Goal: Task Accomplishment & Management: Manage account settings

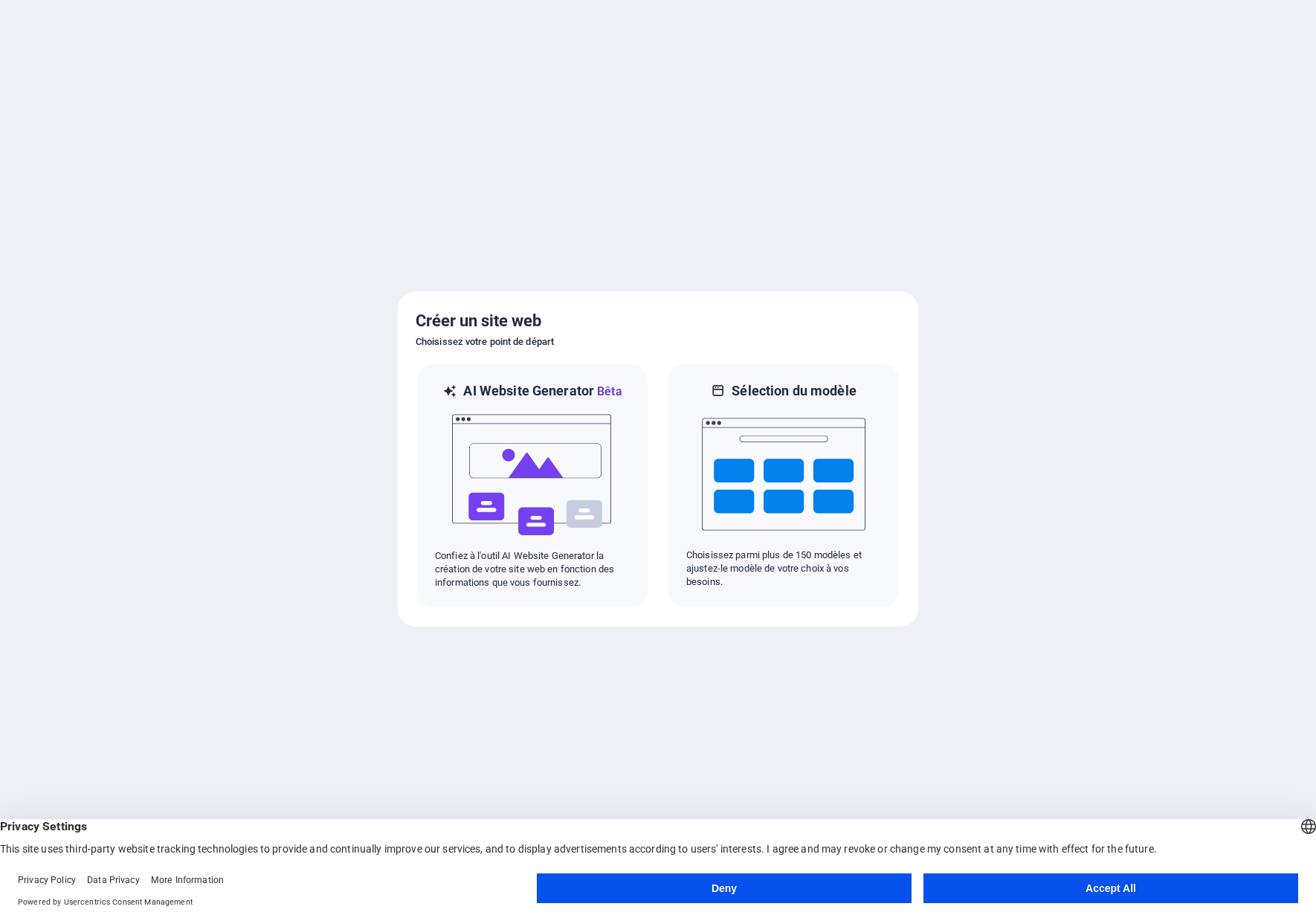
click at [996, 892] on button "Accept All" at bounding box center [1111, 889] width 375 height 29
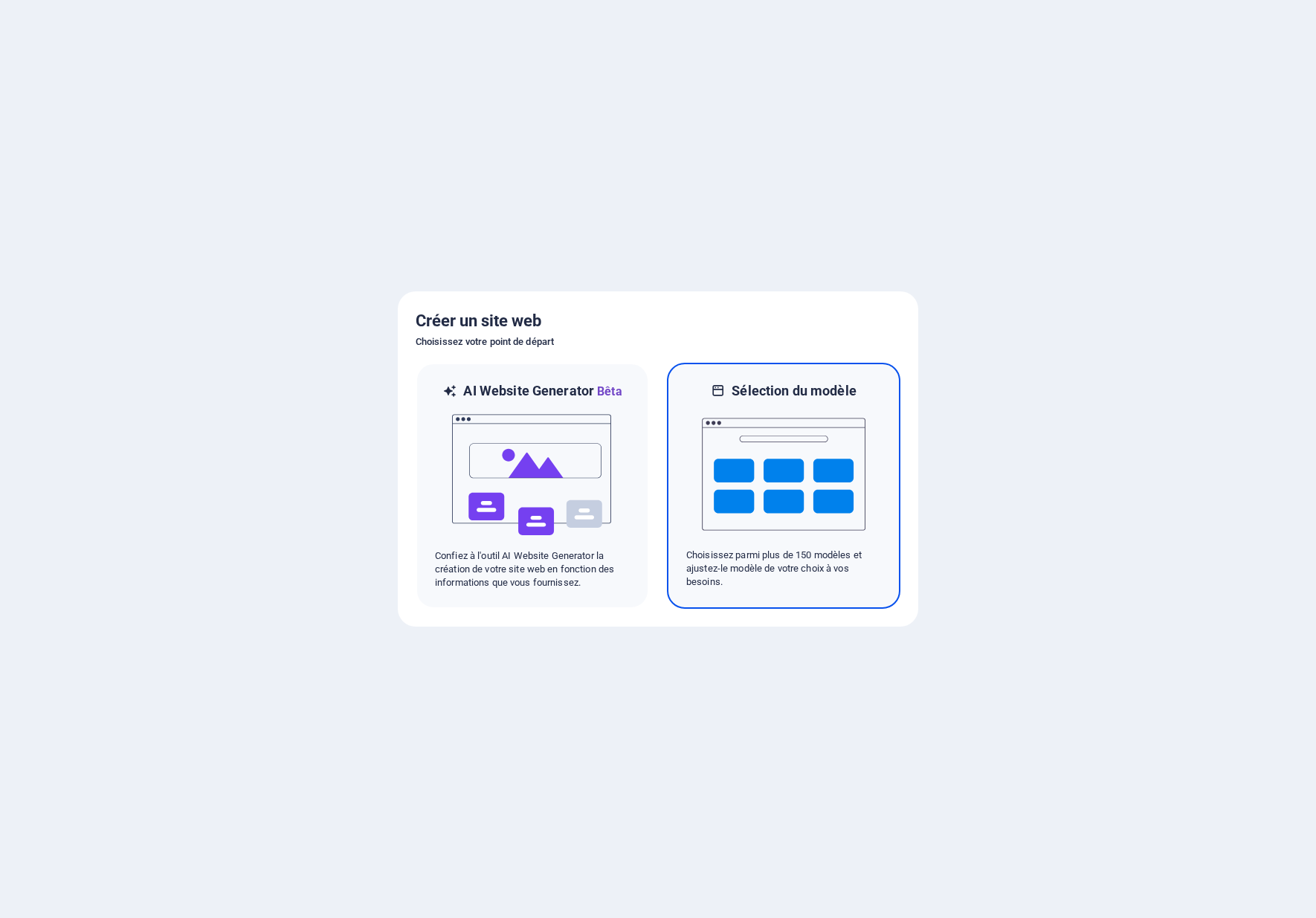
click at [799, 459] on img at bounding box center [783, 474] width 163 height 149
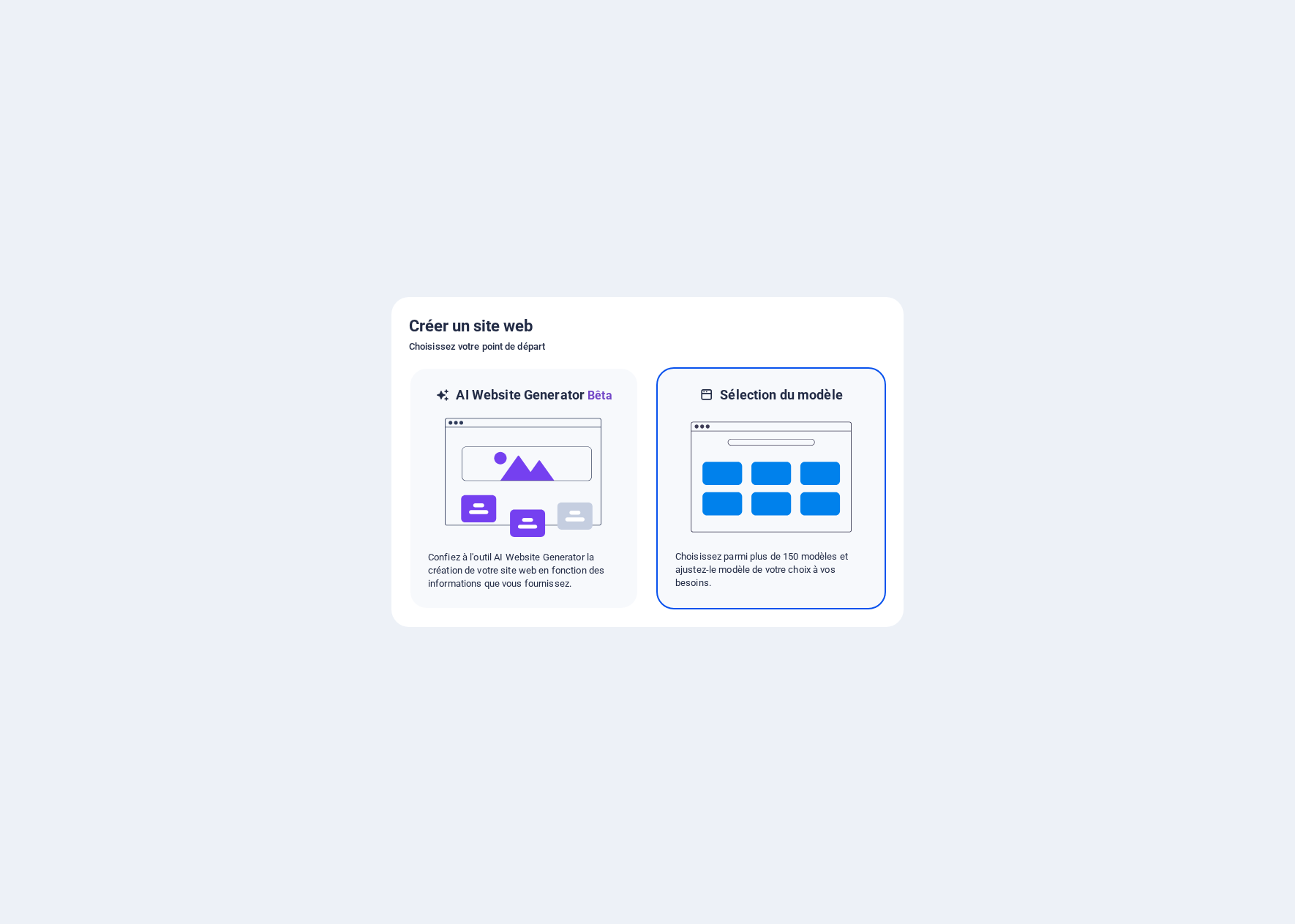
click at [745, 483] on img at bounding box center [771, 477] width 161 height 146
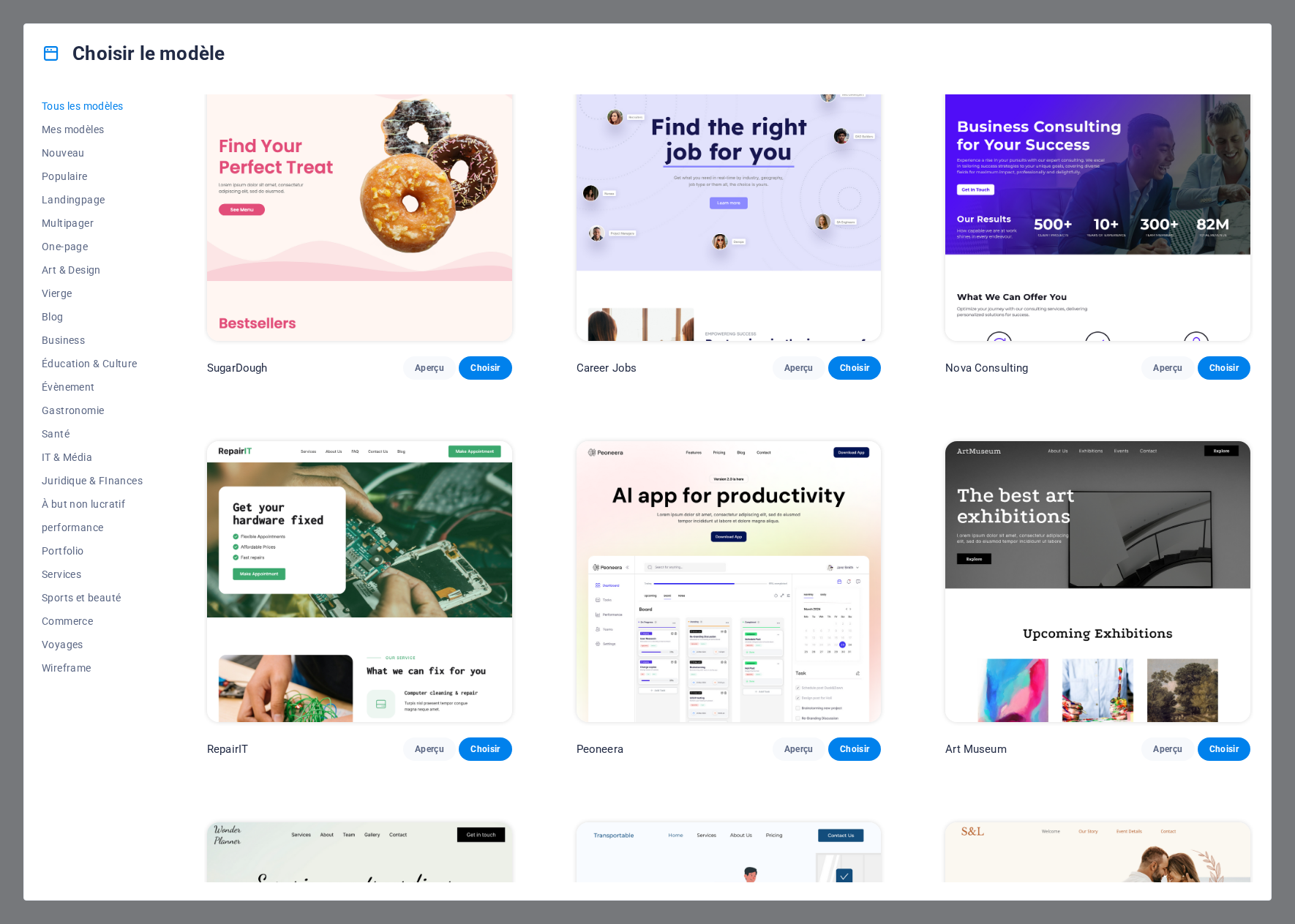
scroll to position [79, 0]
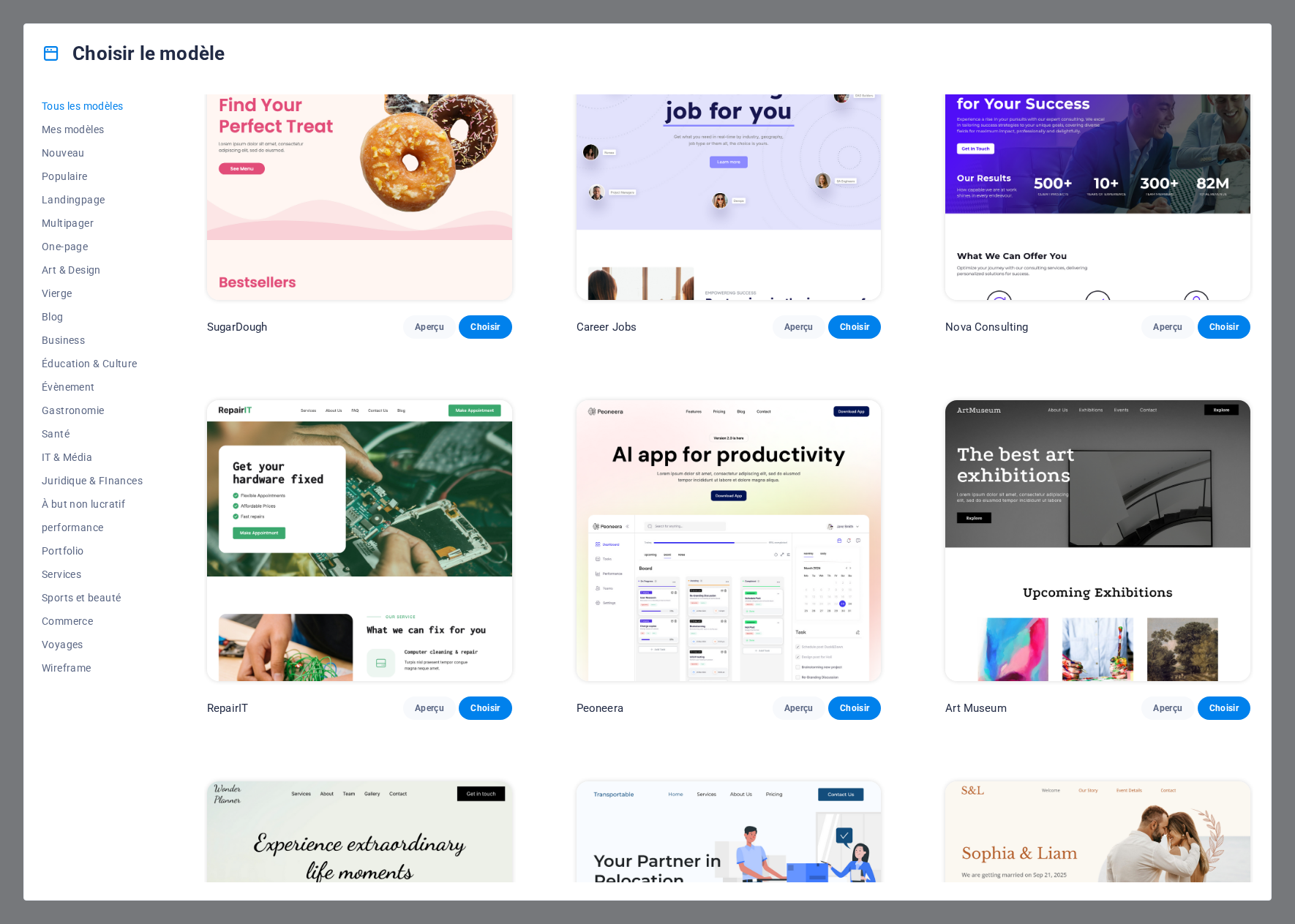
click at [1102, 466] on img at bounding box center [1098, 541] width 305 height 281
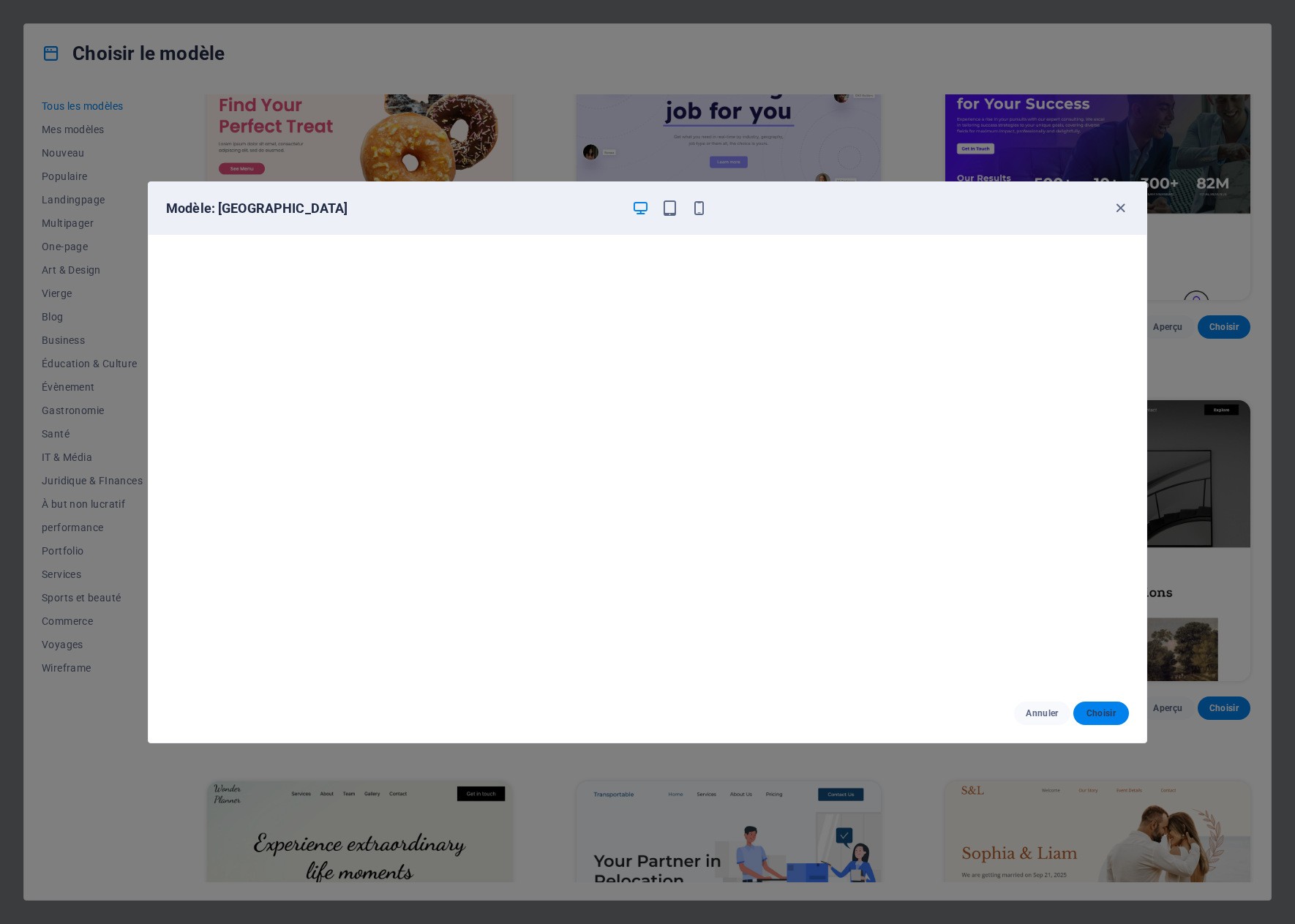
click at [1095, 711] on span "Choisir" at bounding box center [1101, 713] width 32 height 11
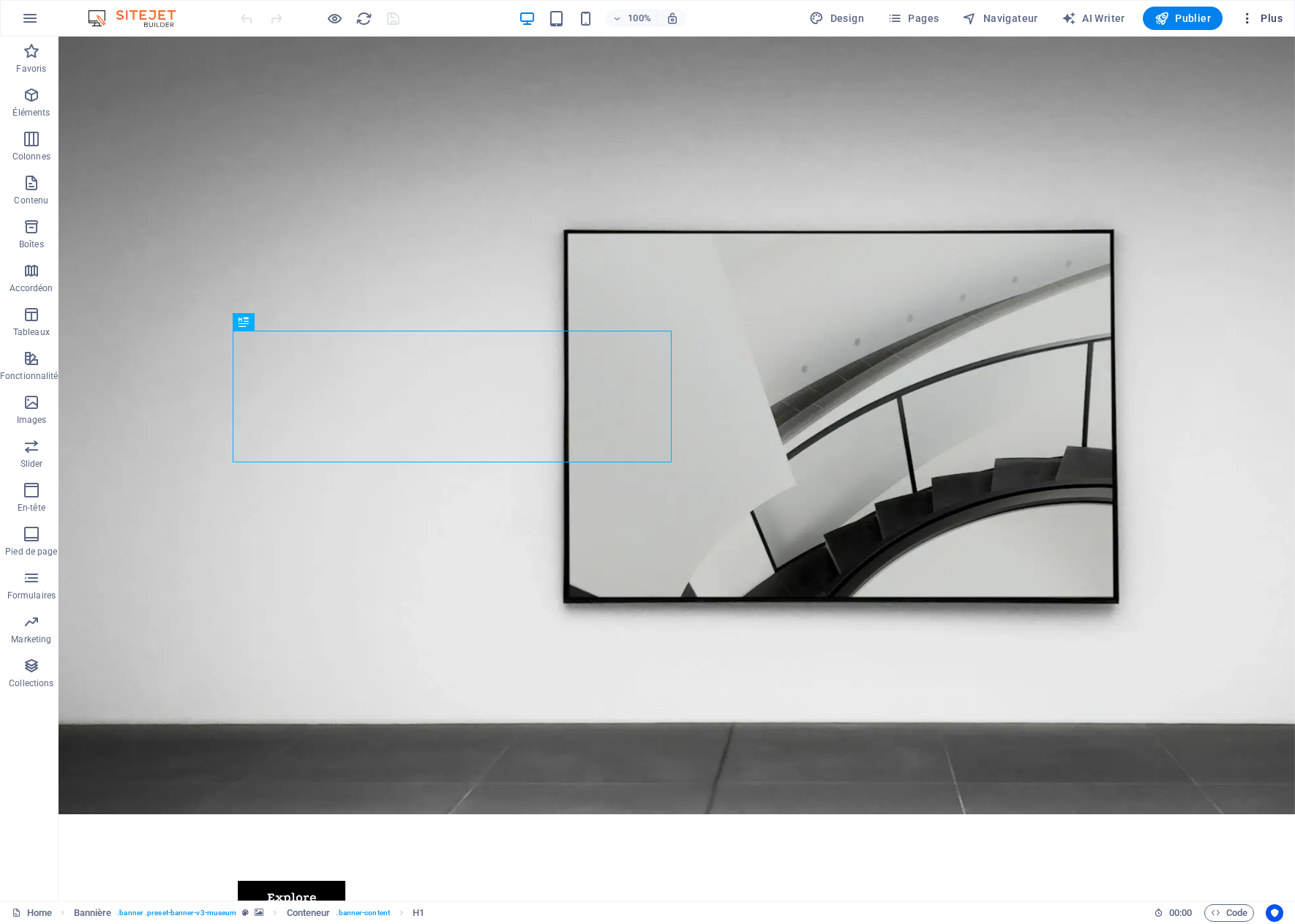
click at [1252, 19] on icon "button" at bounding box center [1247, 18] width 14 height 14
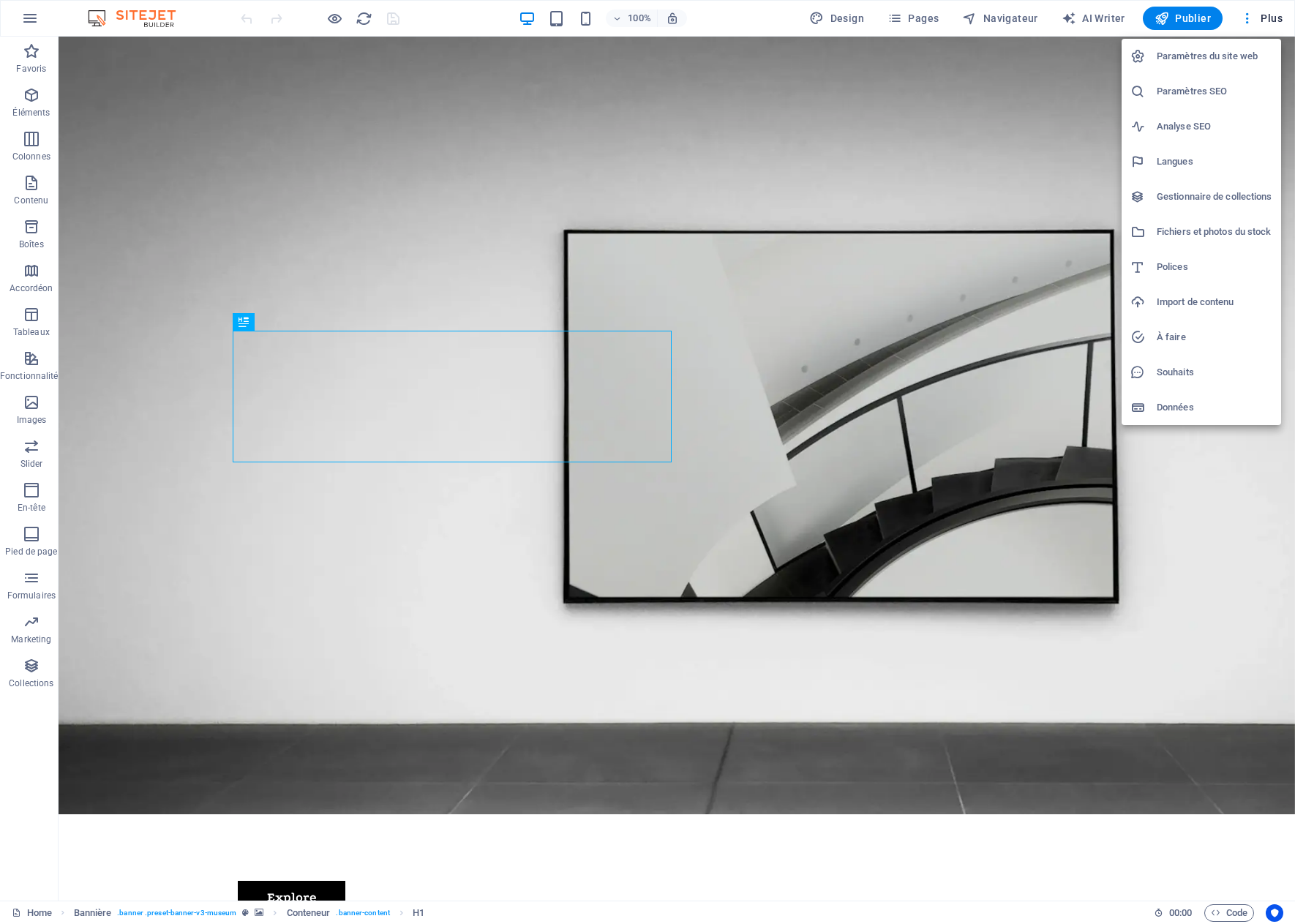
click at [1181, 55] on h6 "Paramètres du site web" at bounding box center [1214, 56] width 116 height 18
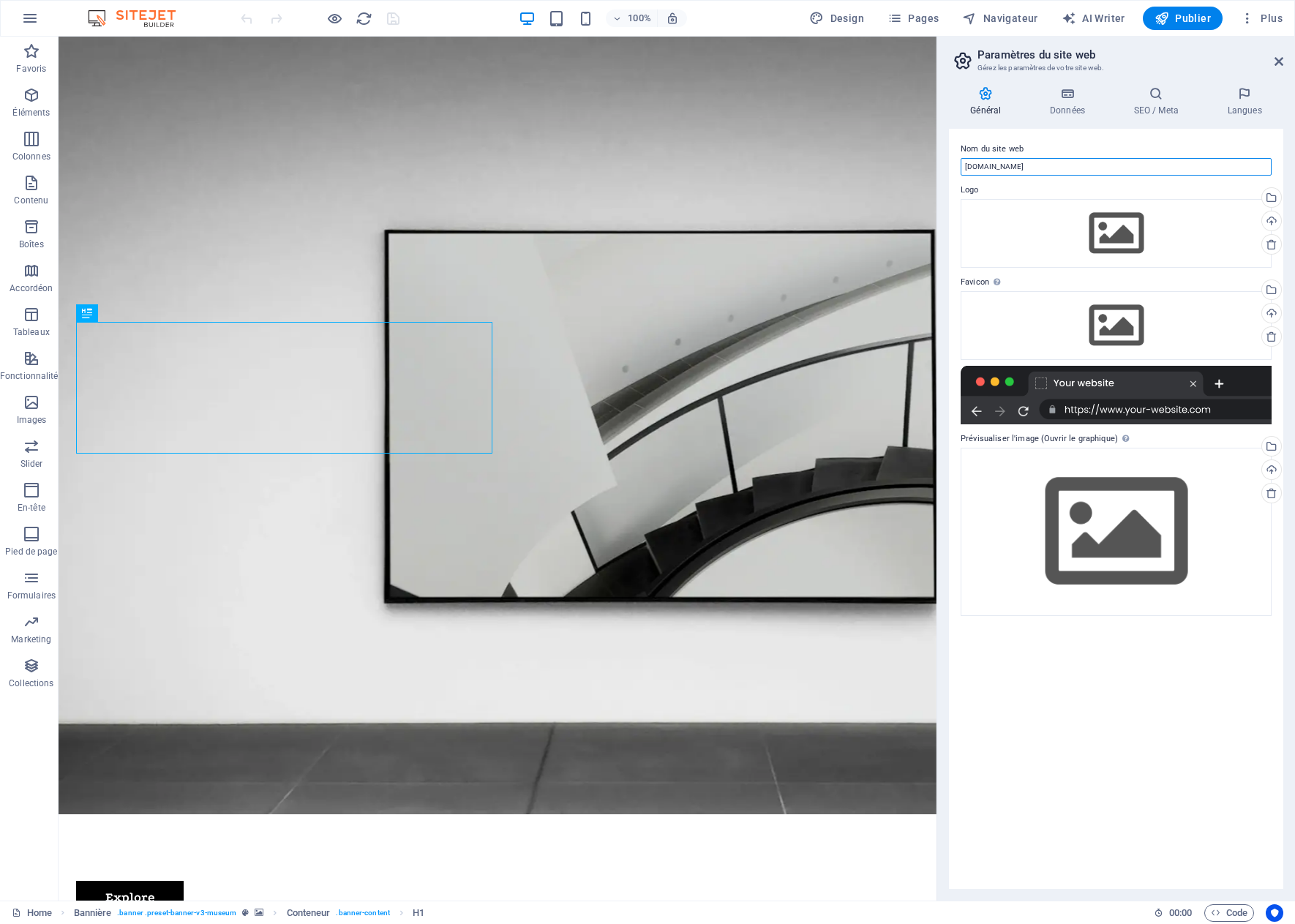
click at [1053, 163] on input "[DOMAIN_NAME]" at bounding box center [1116, 166] width 311 height 18
click at [1193, 22] on span "Publier" at bounding box center [1182, 18] width 56 height 14
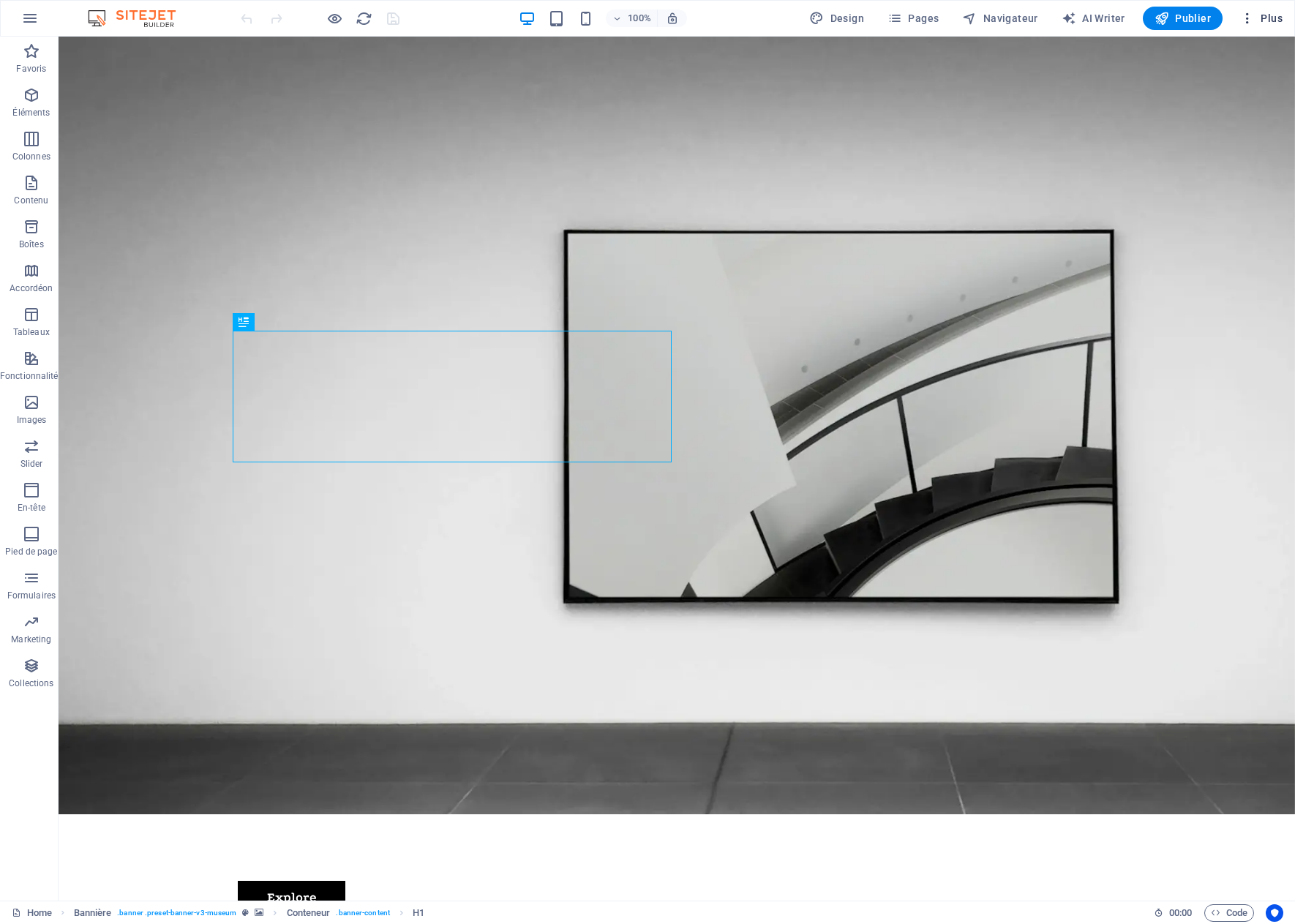
click at [1251, 19] on icon "button" at bounding box center [1247, 18] width 14 height 14
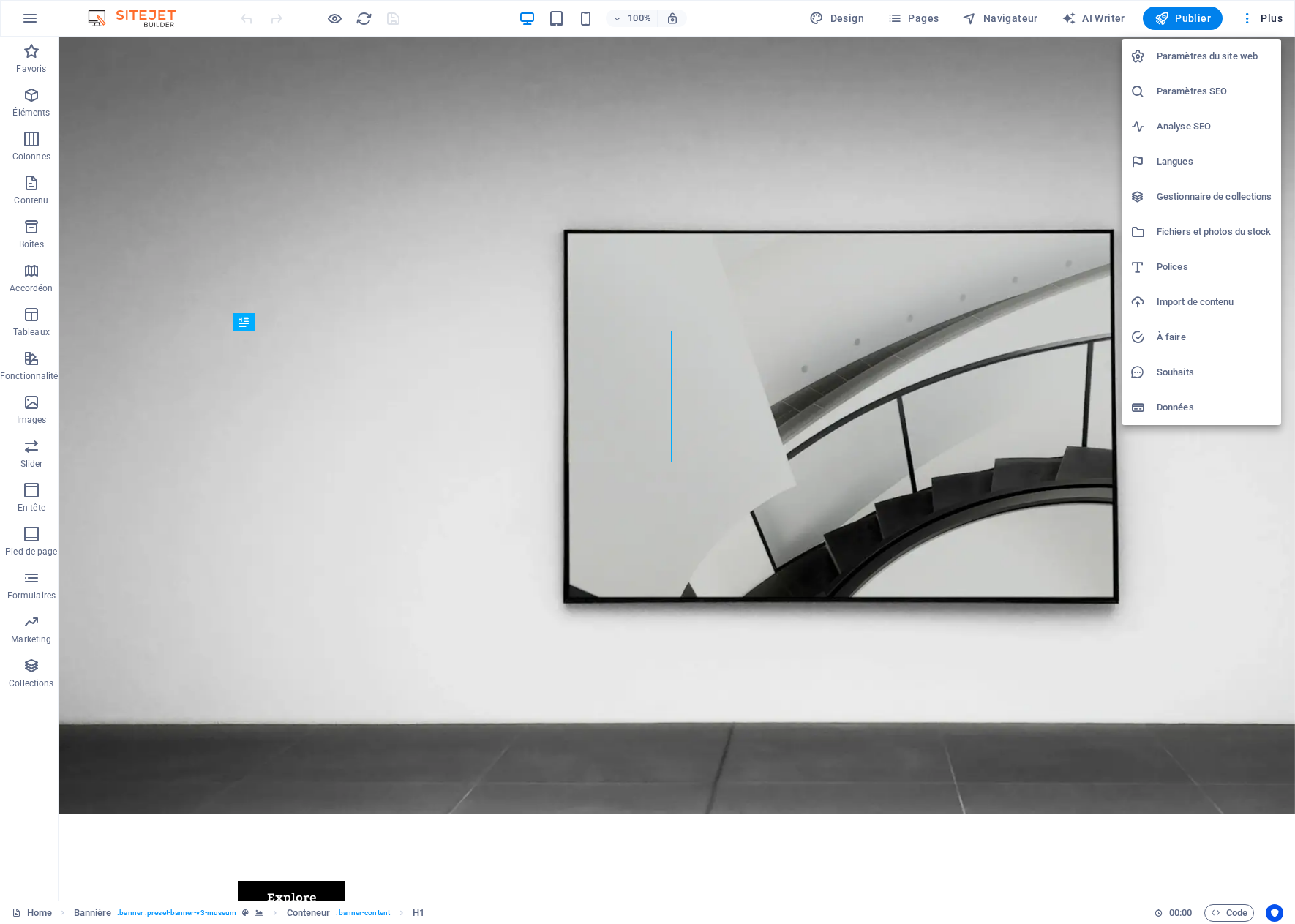
click at [1271, 17] on div at bounding box center [647, 462] width 1295 height 924
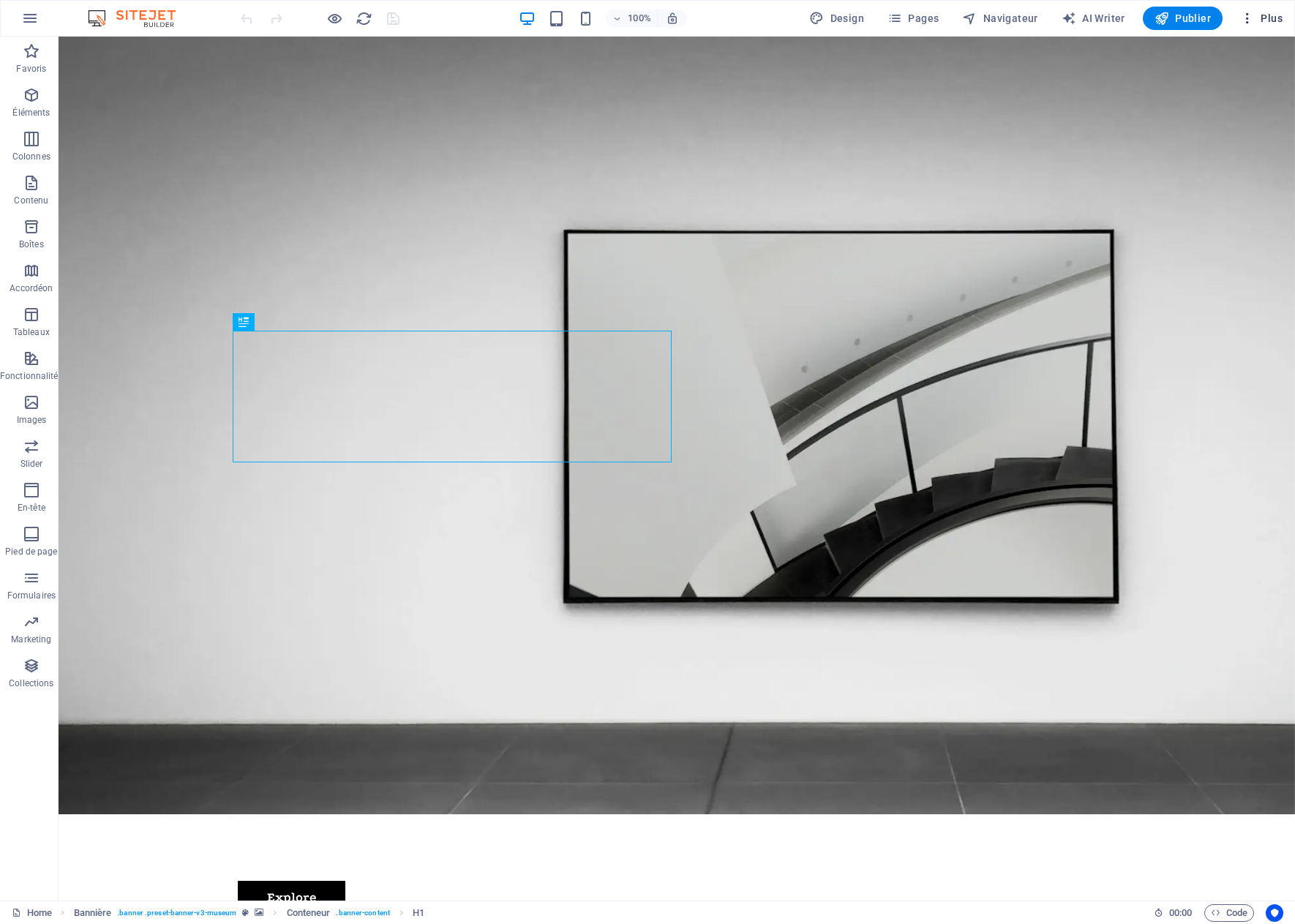
click at [1271, 18] on span "Plus" at bounding box center [1261, 18] width 43 height 14
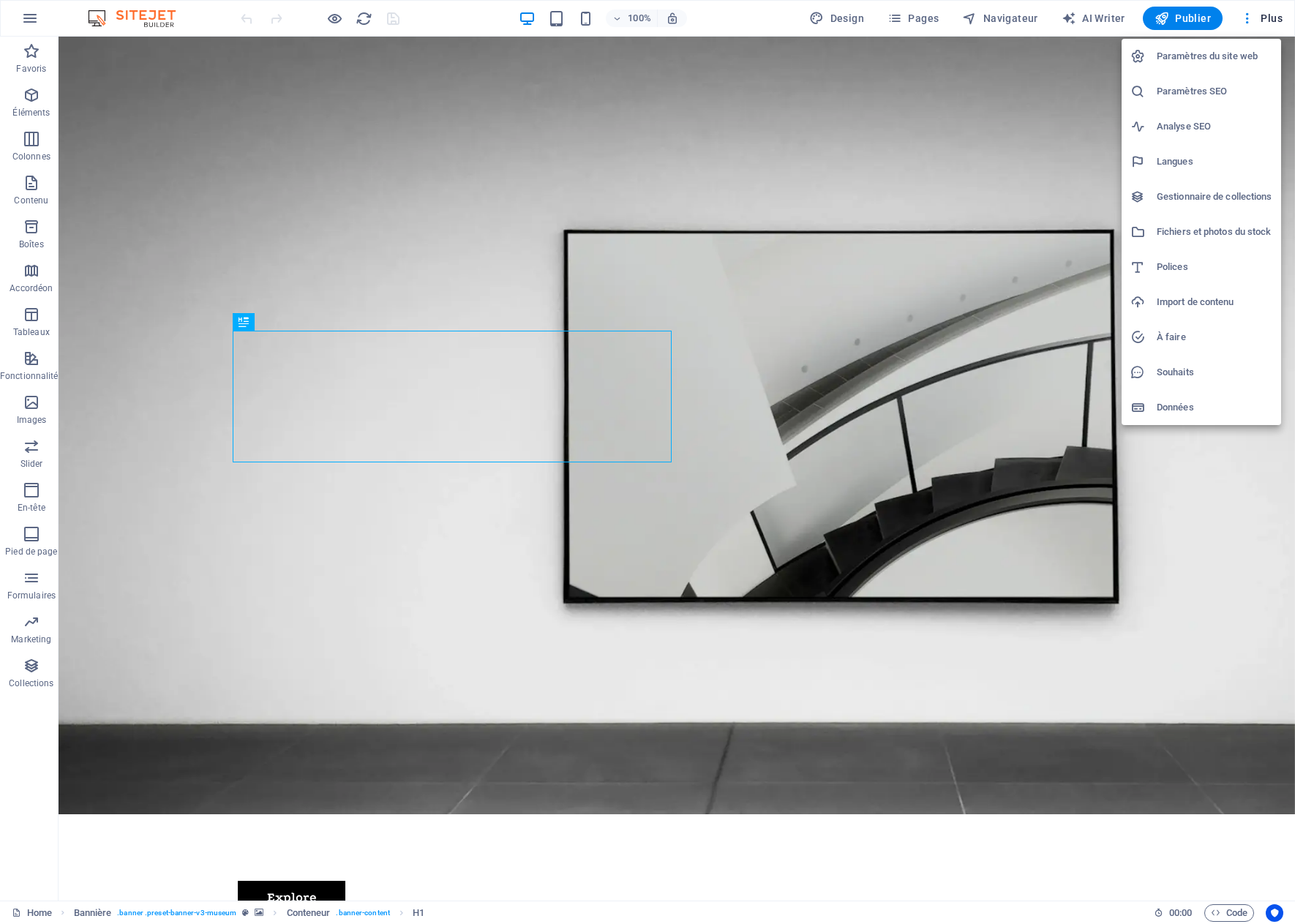
click at [1245, 21] on div at bounding box center [647, 462] width 1295 height 924
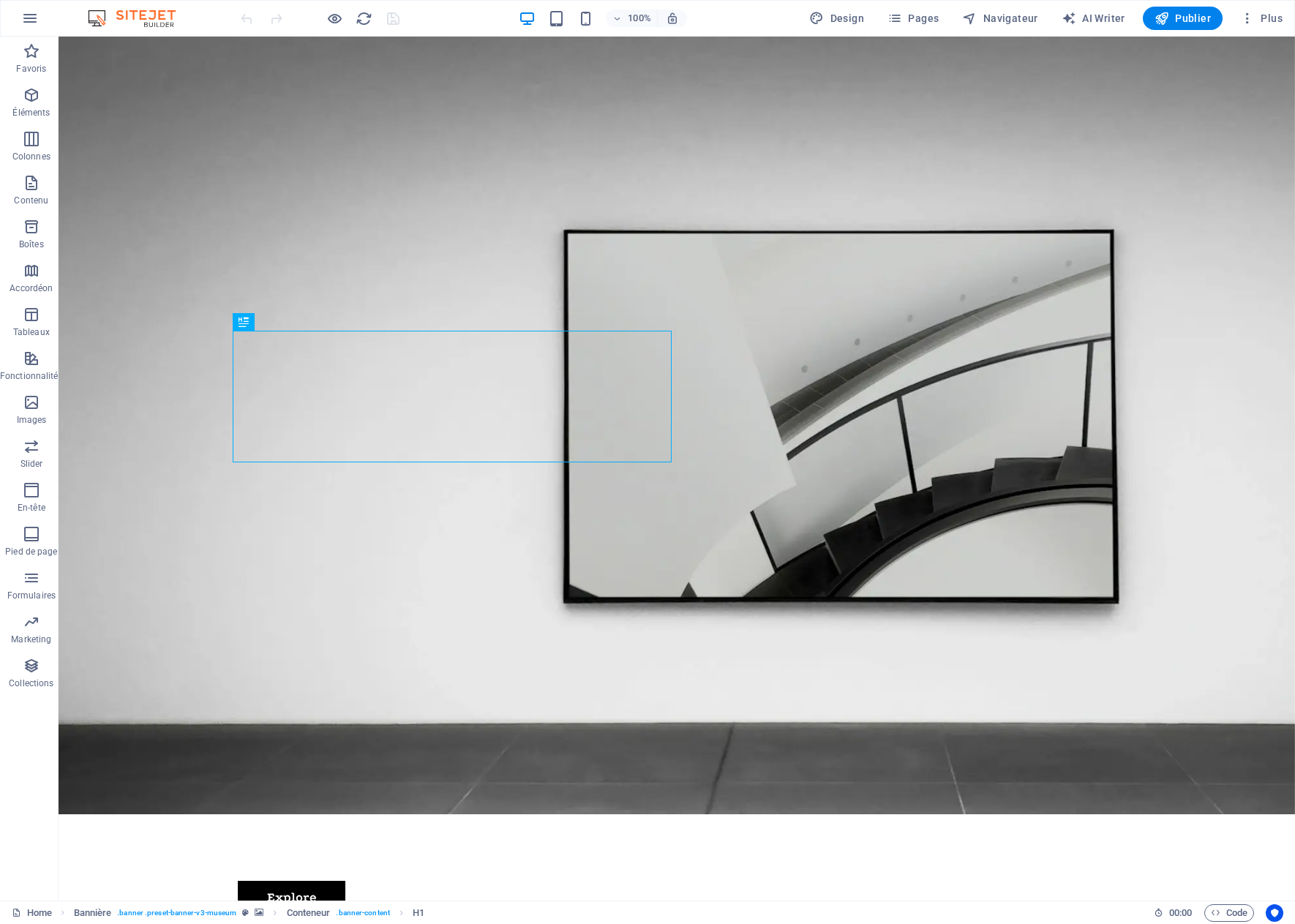
click at [1246, 19] on icon "button" at bounding box center [1247, 18] width 14 height 14
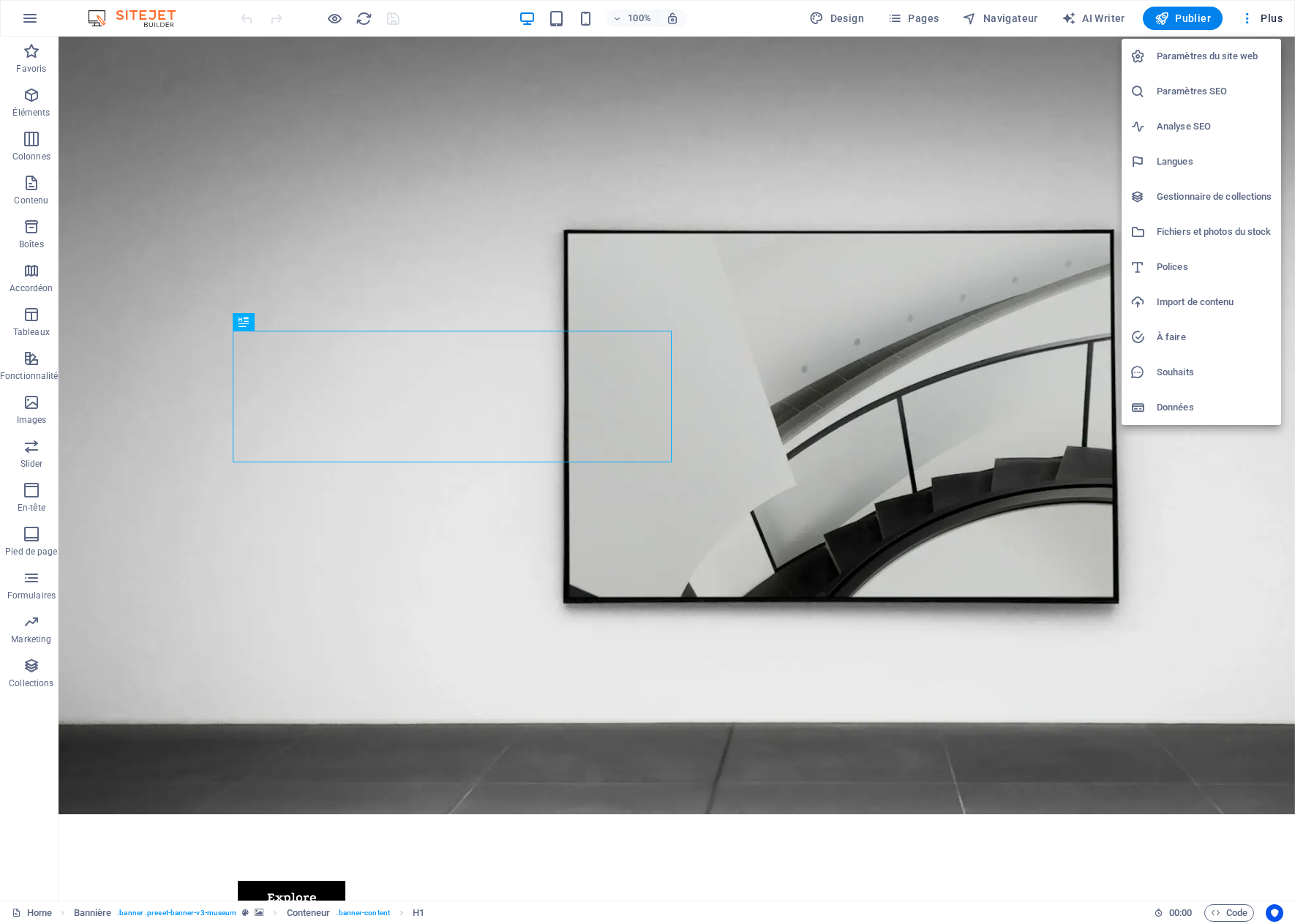
click at [1192, 410] on h6 "Données" at bounding box center [1214, 407] width 116 height 18
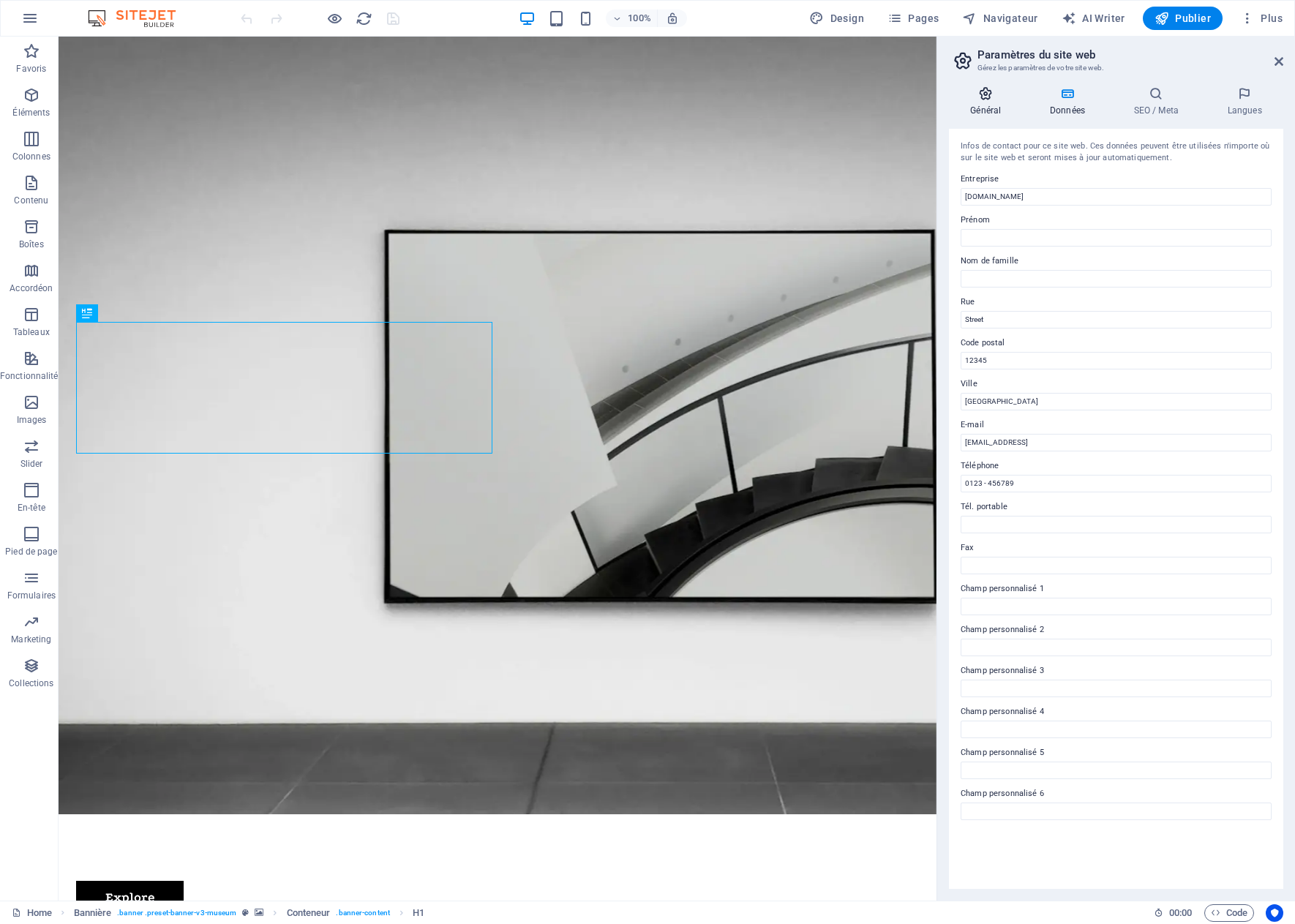
click at [989, 102] on h4 "Général" at bounding box center [989, 101] width 80 height 30
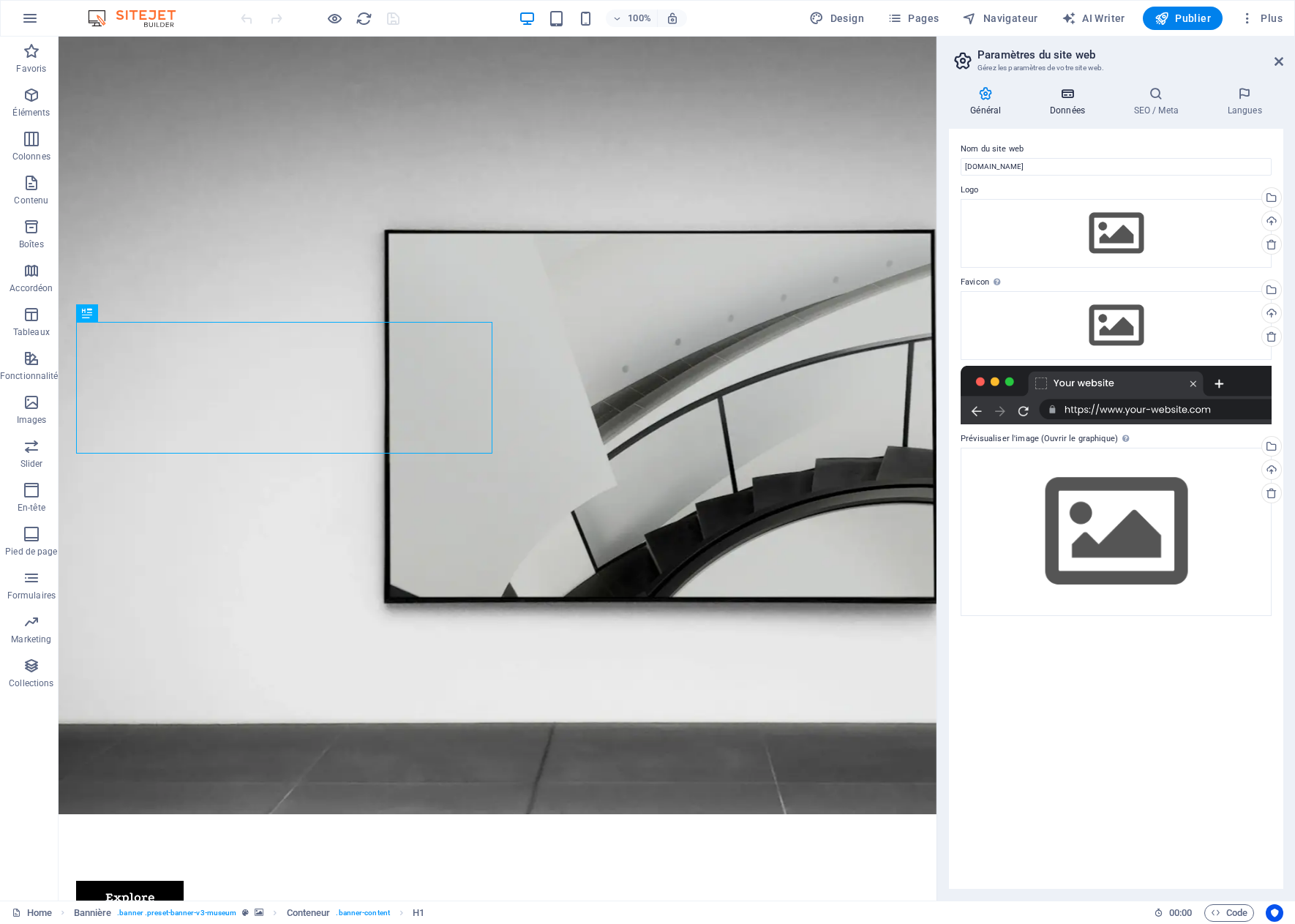
click at [1060, 101] on h4 "Données" at bounding box center [1070, 101] width 84 height 30
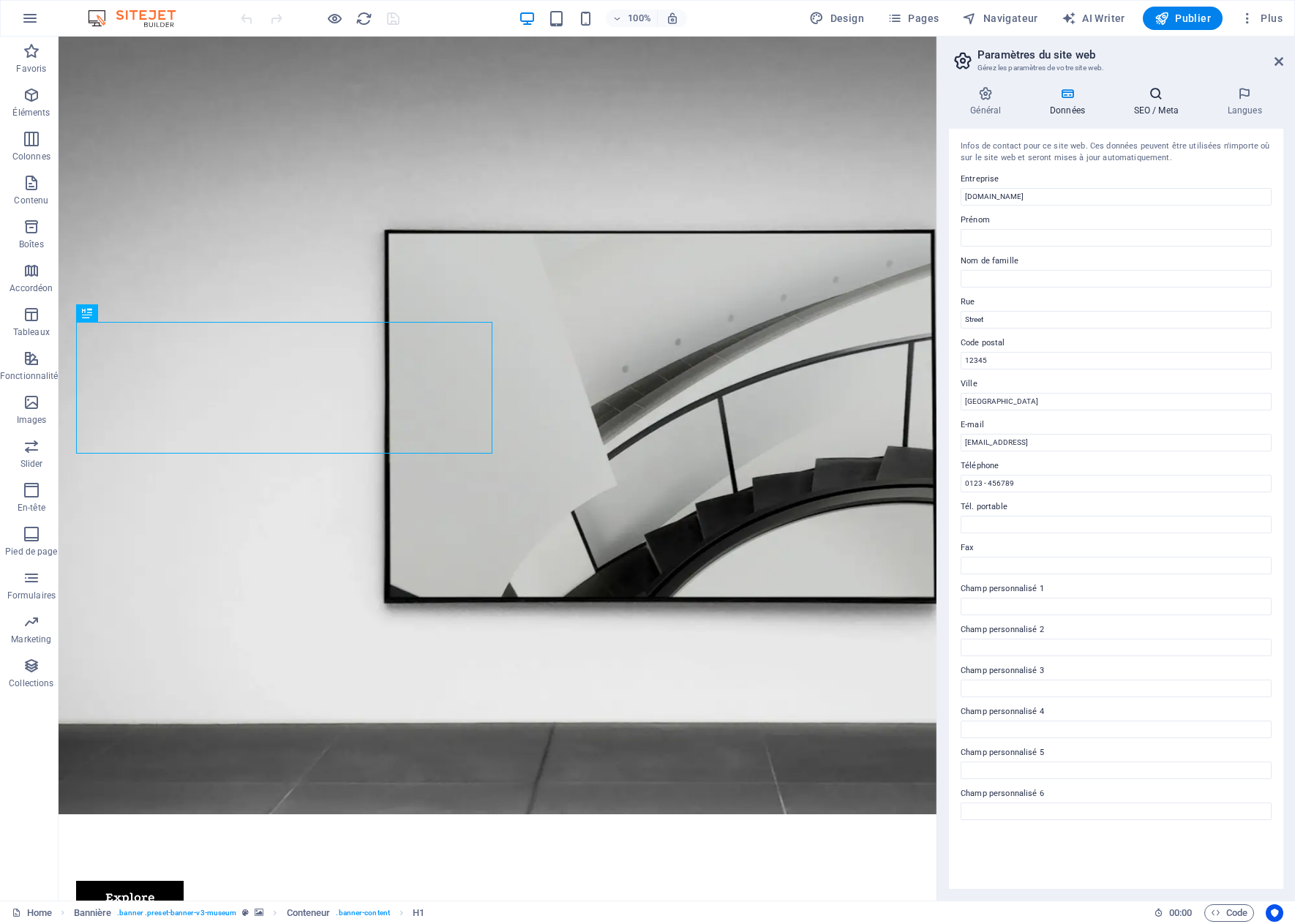
click at [1150, 99] on icon at bounding box center [1156, 93] width 88 height 14
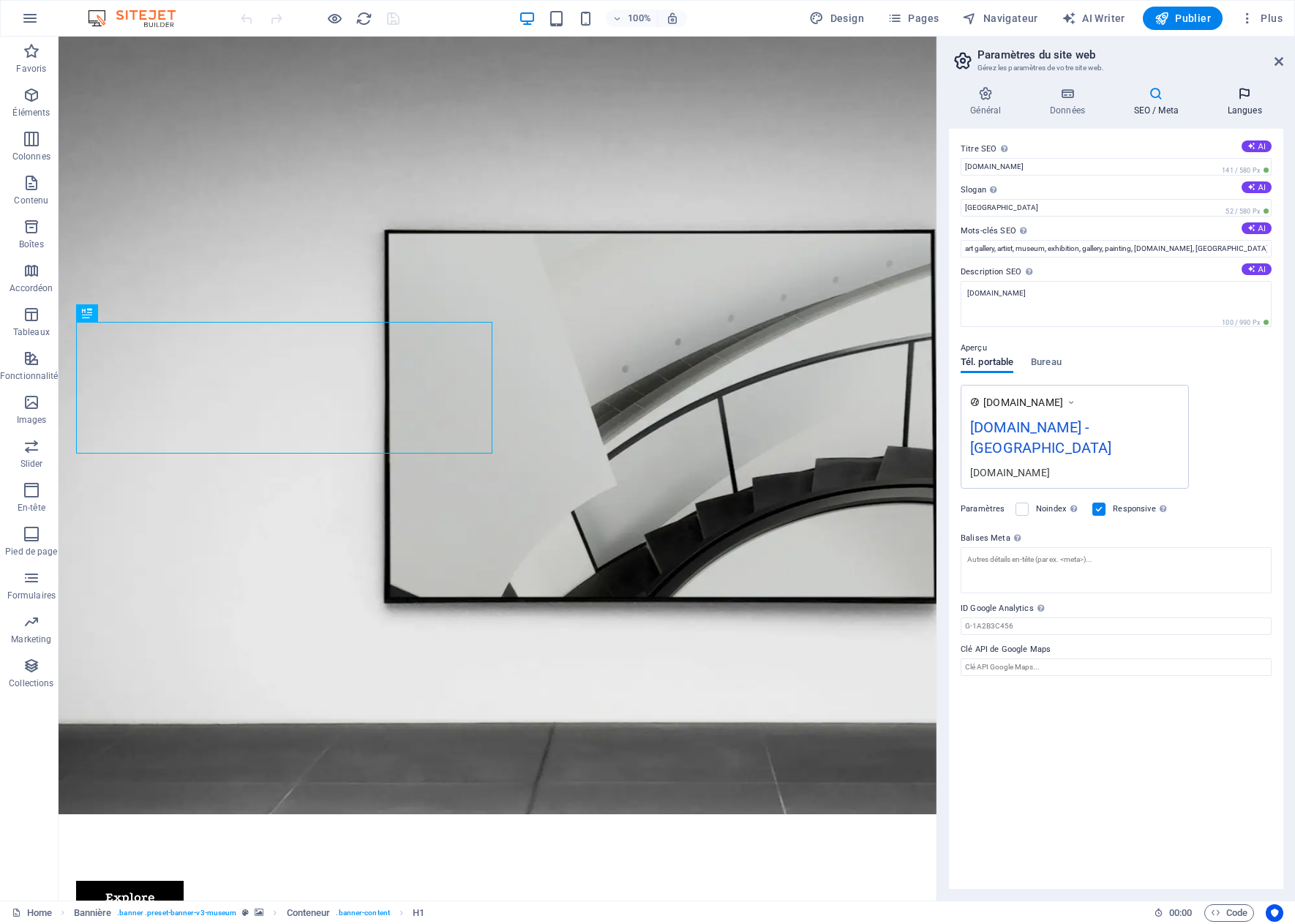
click at [1242, 106] on h4 "Langues" at bounding box center [1245, 101] width 78 height 30
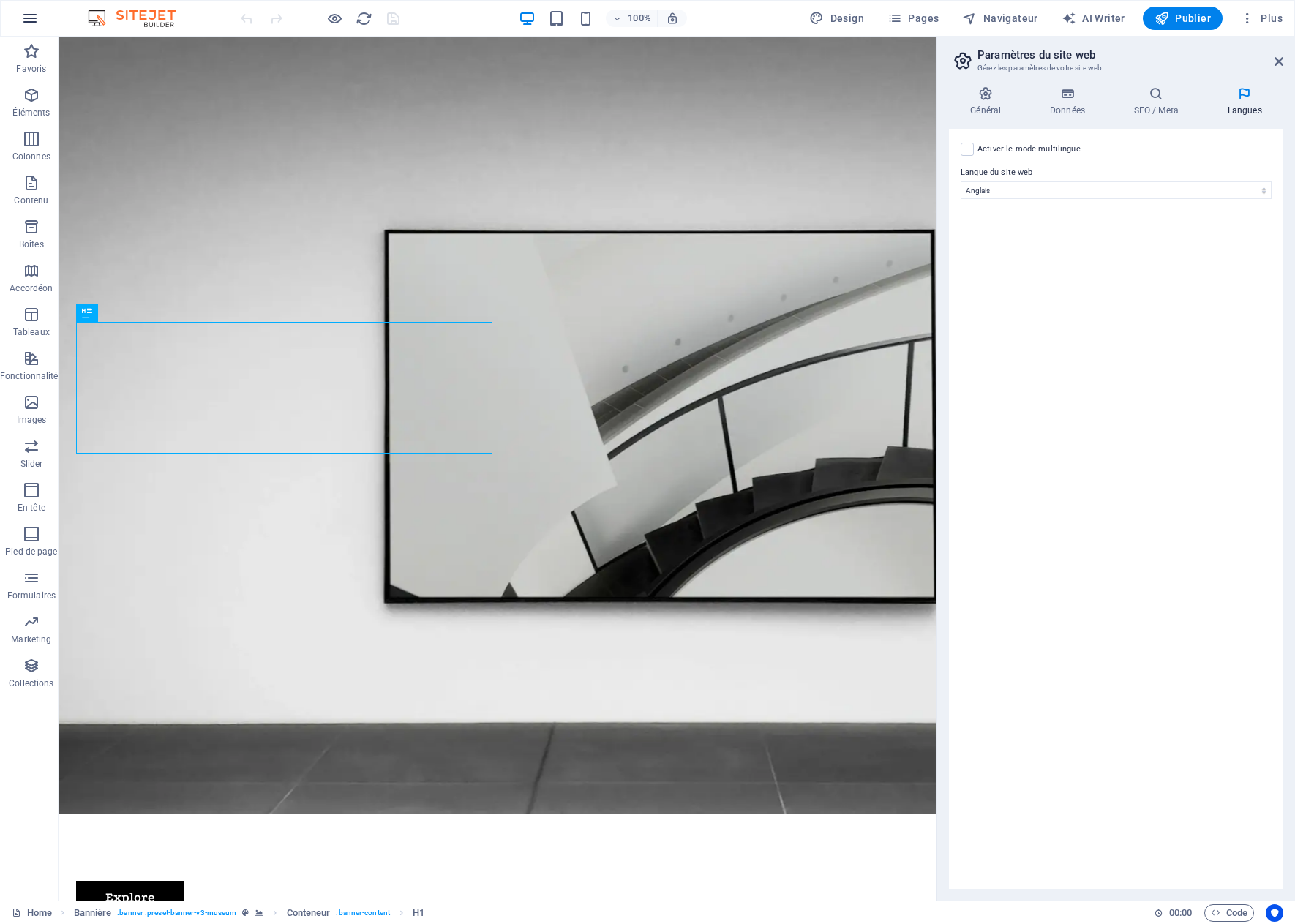
click at [23, 14] on icon "button" at bounding box center [30, 18] width 18 height 18
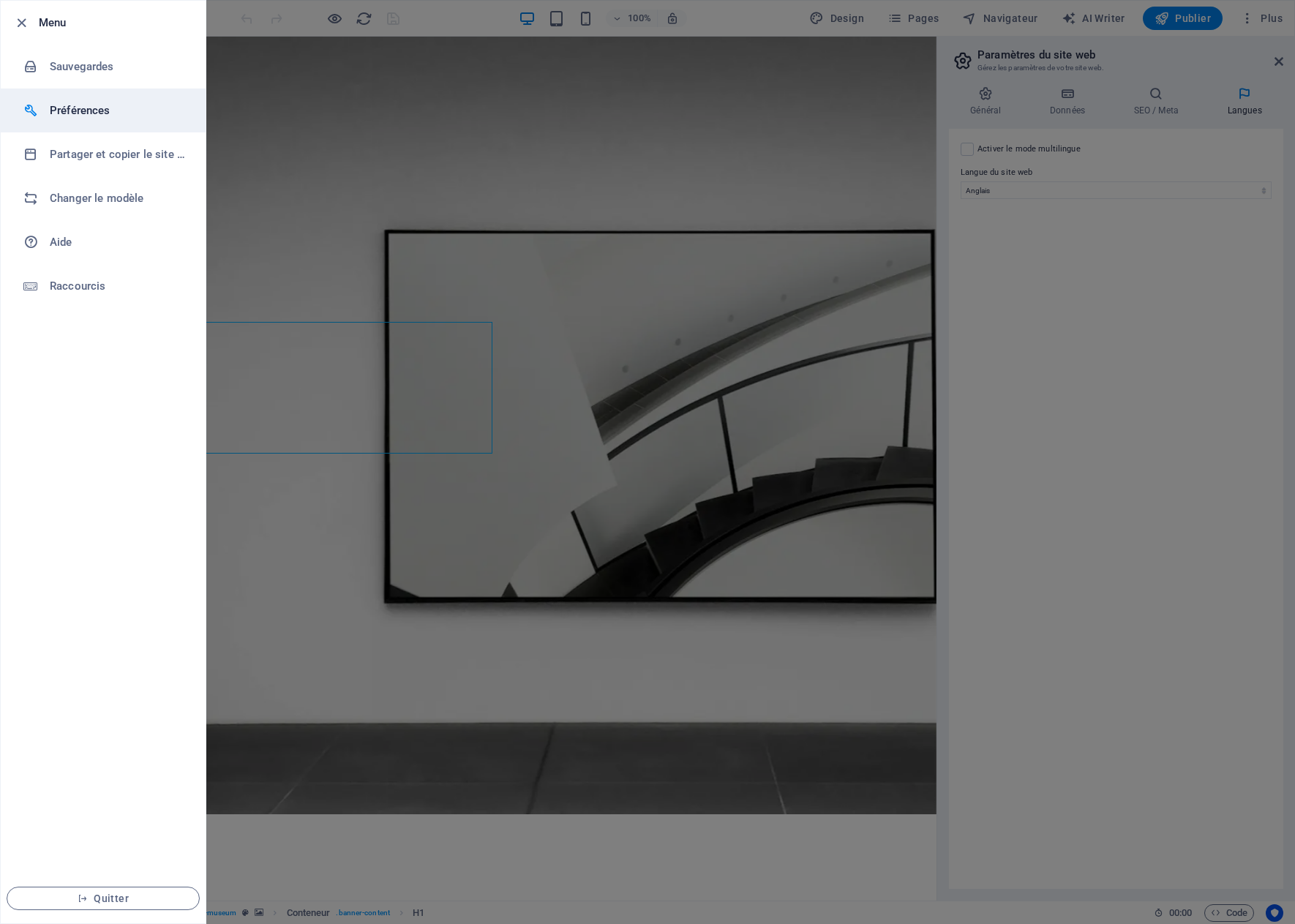
click at [95, 102] on h6 "Préférences" at bounding box center [117, 110] width 136 height 18
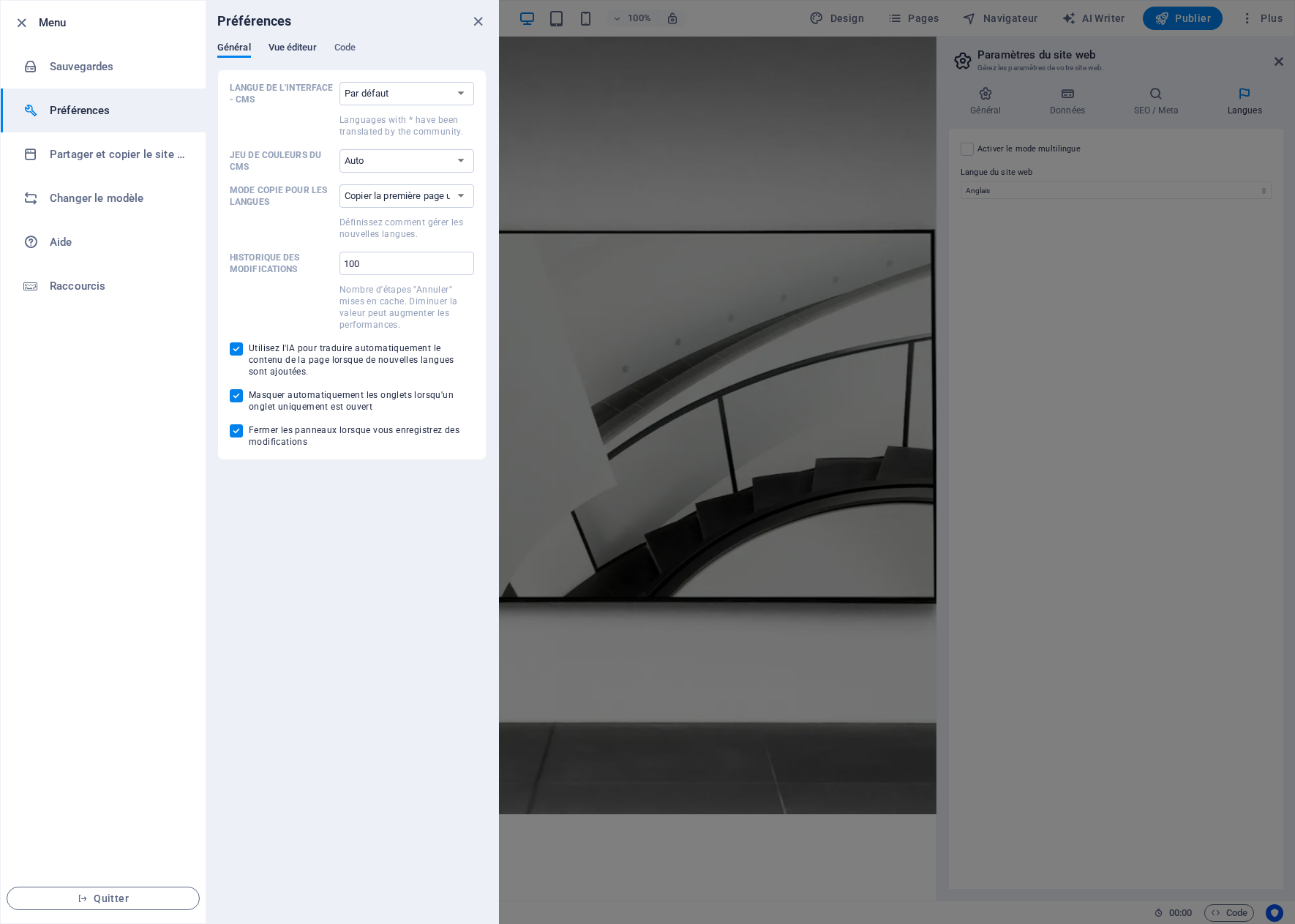
click at [300, 50] on span "Vue éditeur" at bounding box center [292, 49] width 48 height 21
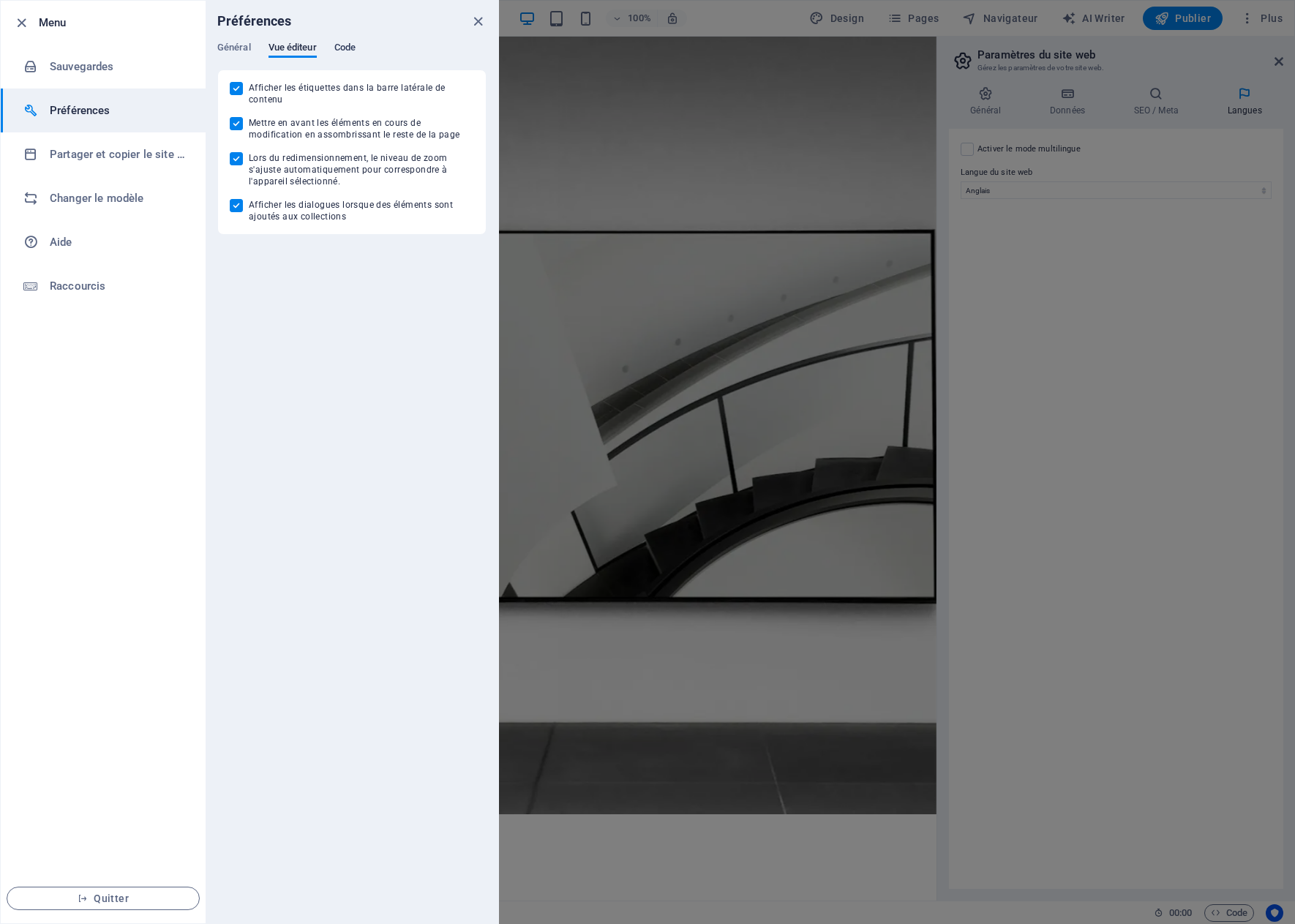
click at [346, 50] on span "Code" at bounding box center [345, 49] width 21 height 21
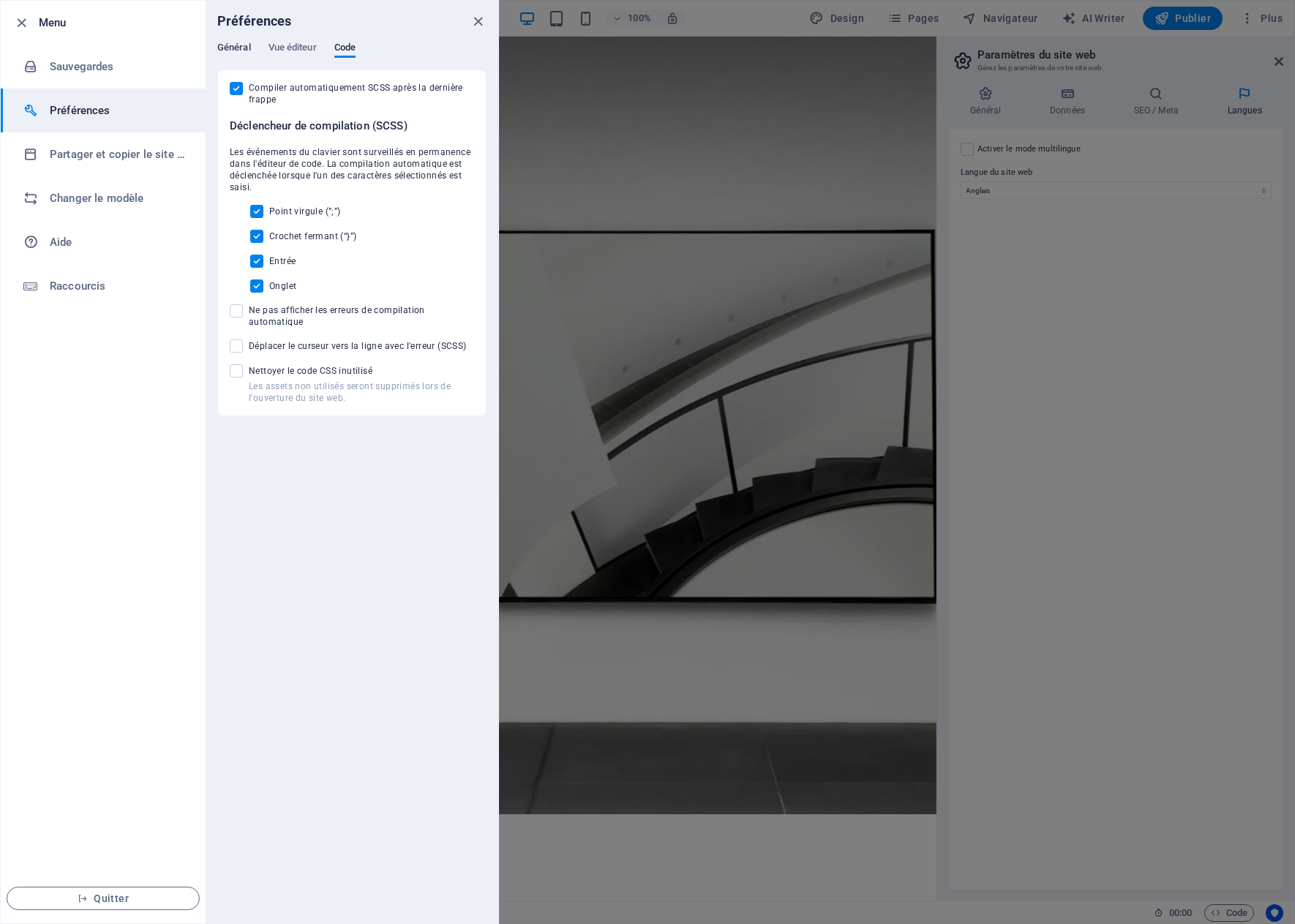
click at [242, 47] on span "Général" at bounding box center [234, 49] width 34 height 21
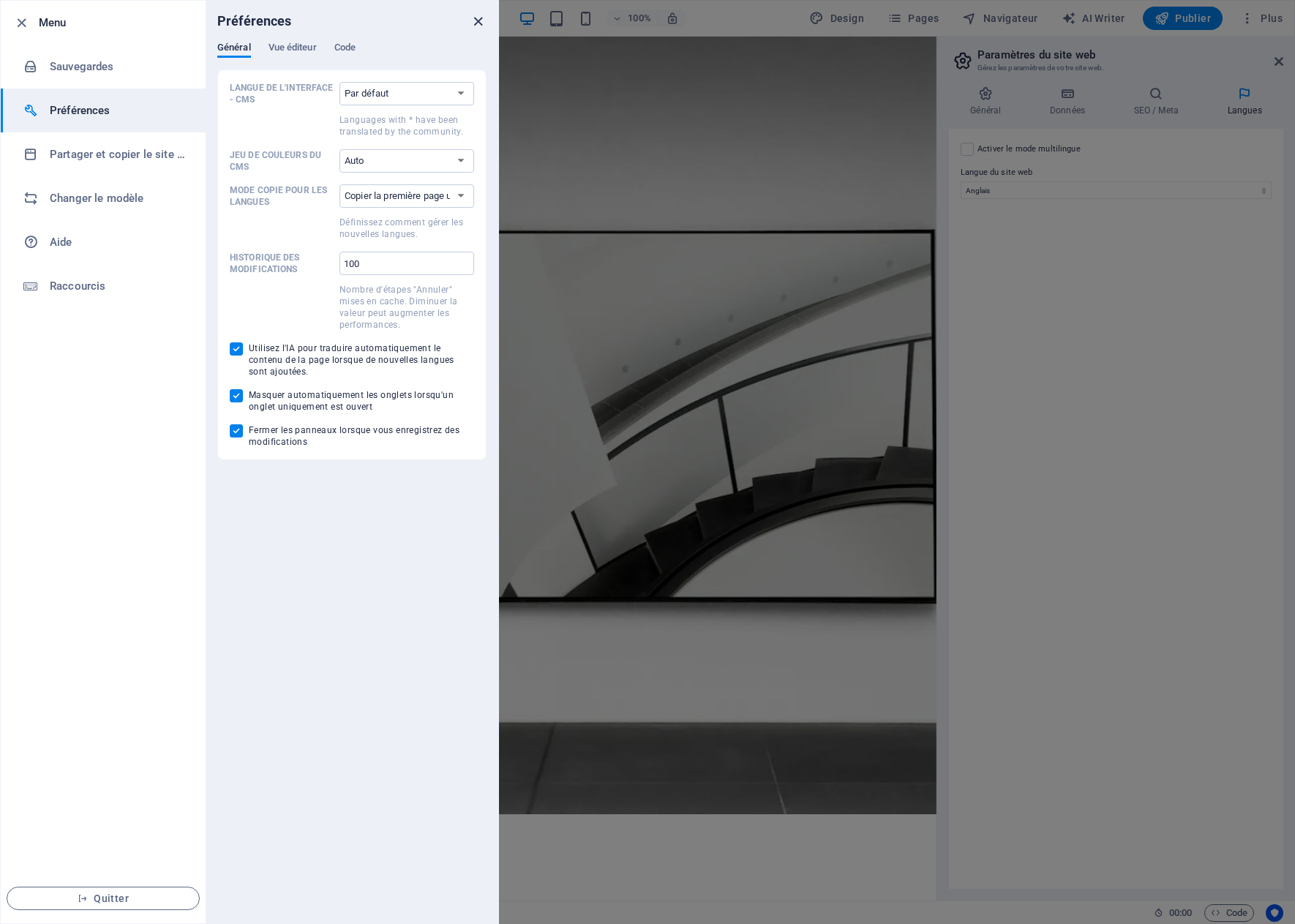
click at [473, 21] on icon "close" at bounding box center [478, 21] width 17 height 17
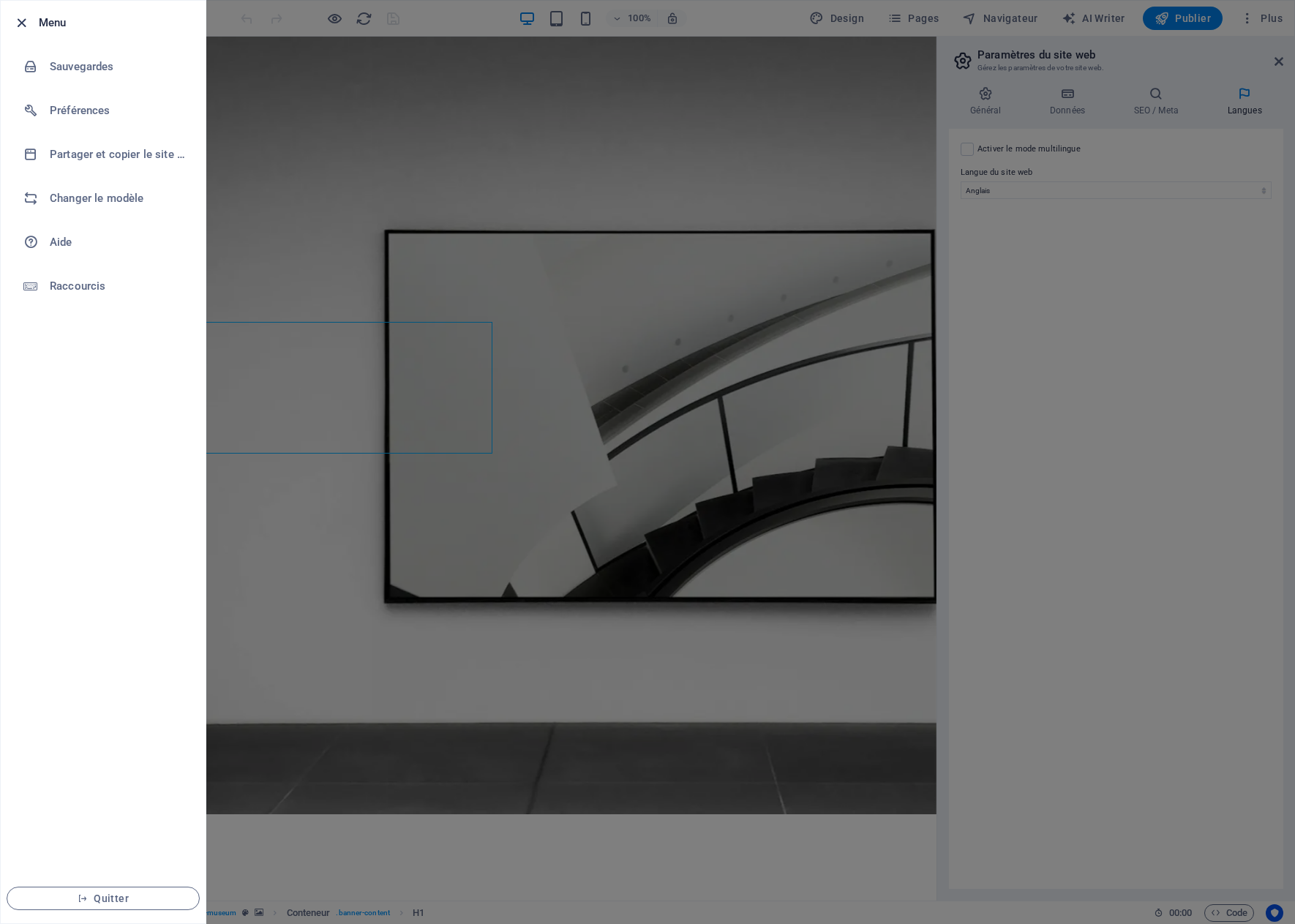
click at [26, 25] on icon "button" at bounding box center [21, 23] width 17 height 17
